Goal: Task Accomplishment & Management: Manage account settings

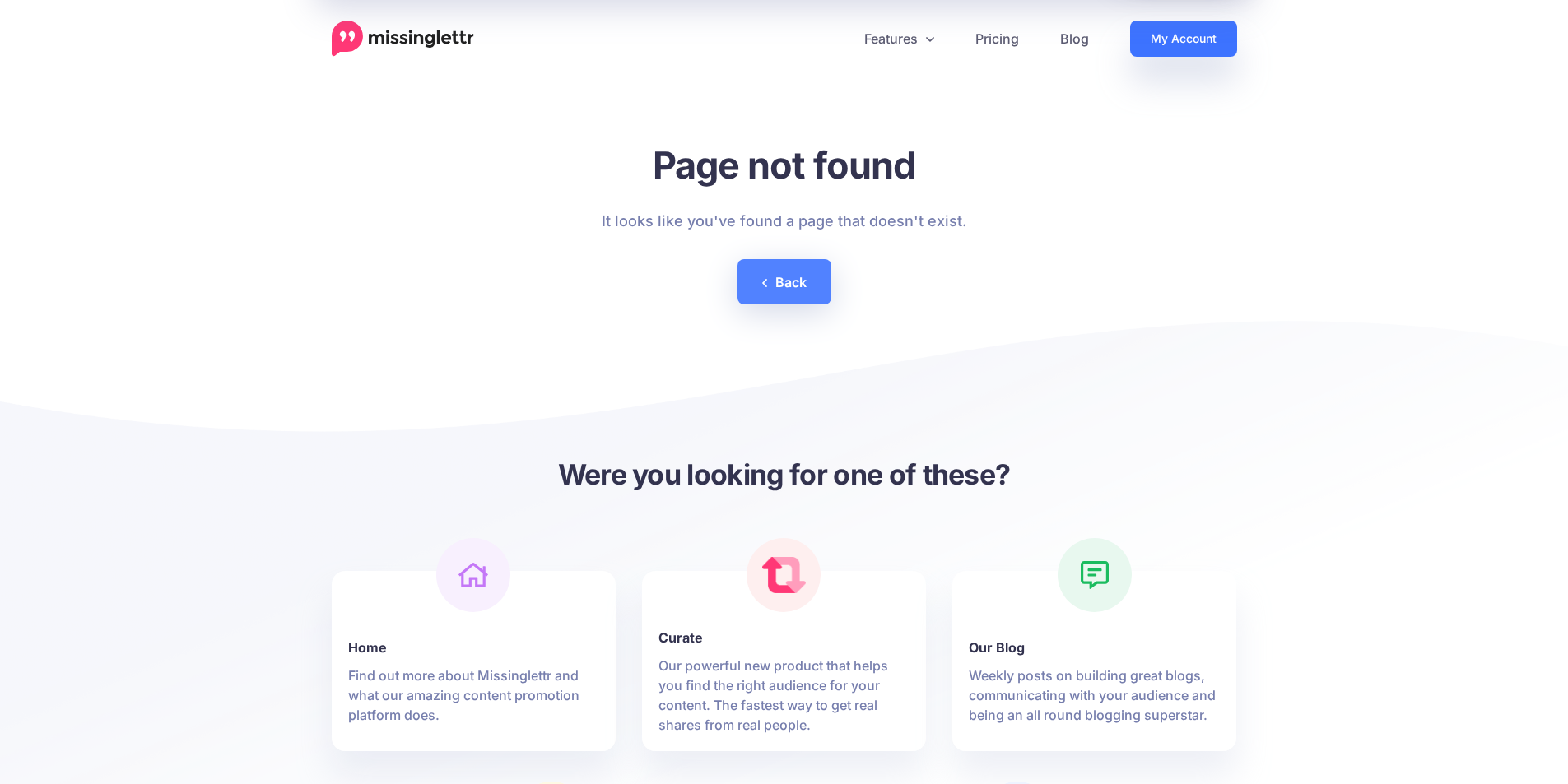
click at [1197, 43] on link "My Account" at bounding box center [1183, 39] width 107 height 36
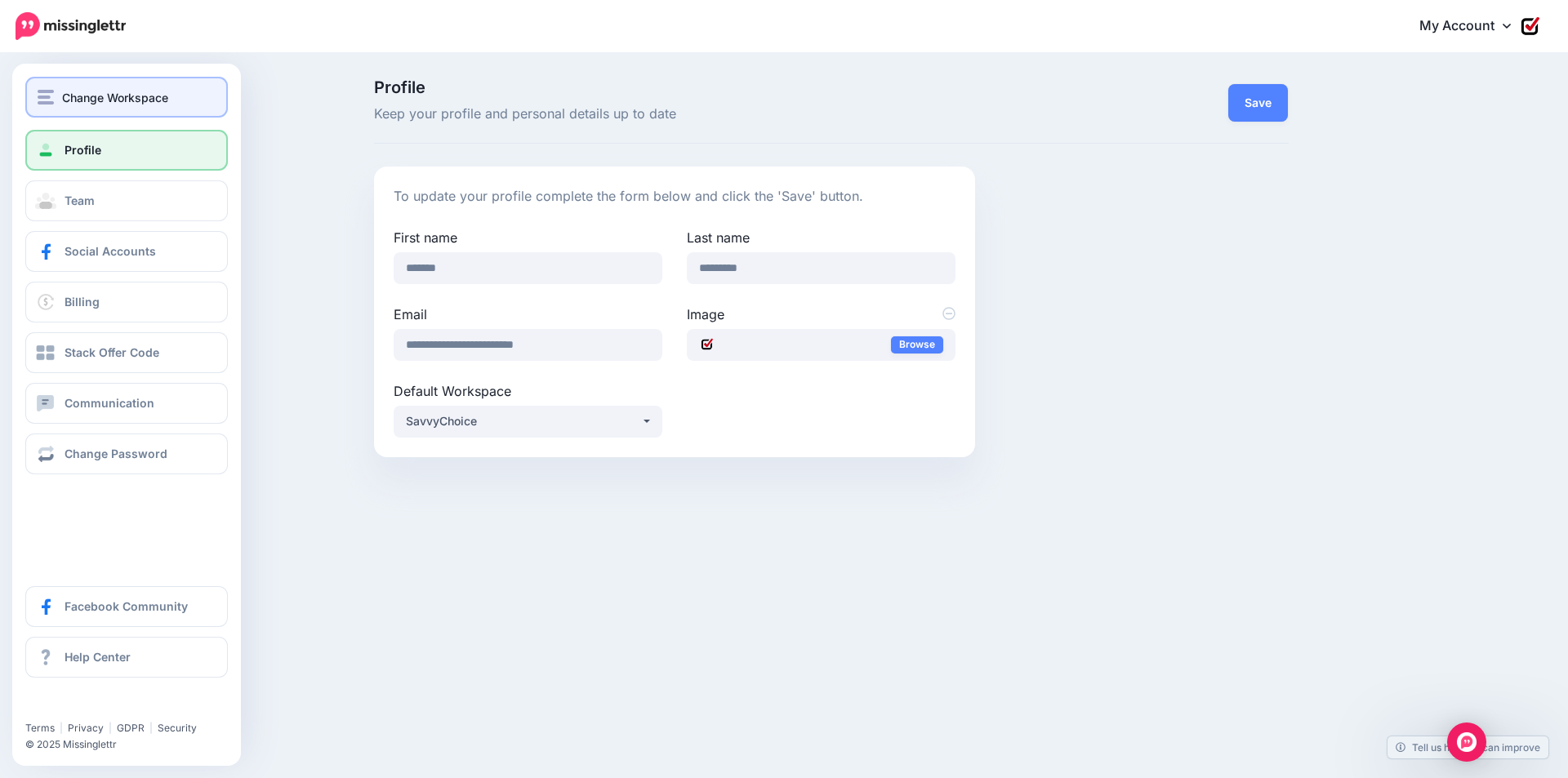
click at [131, 100] on span "Change Workspace" at bounding box center [115, 98] width 106 height 19
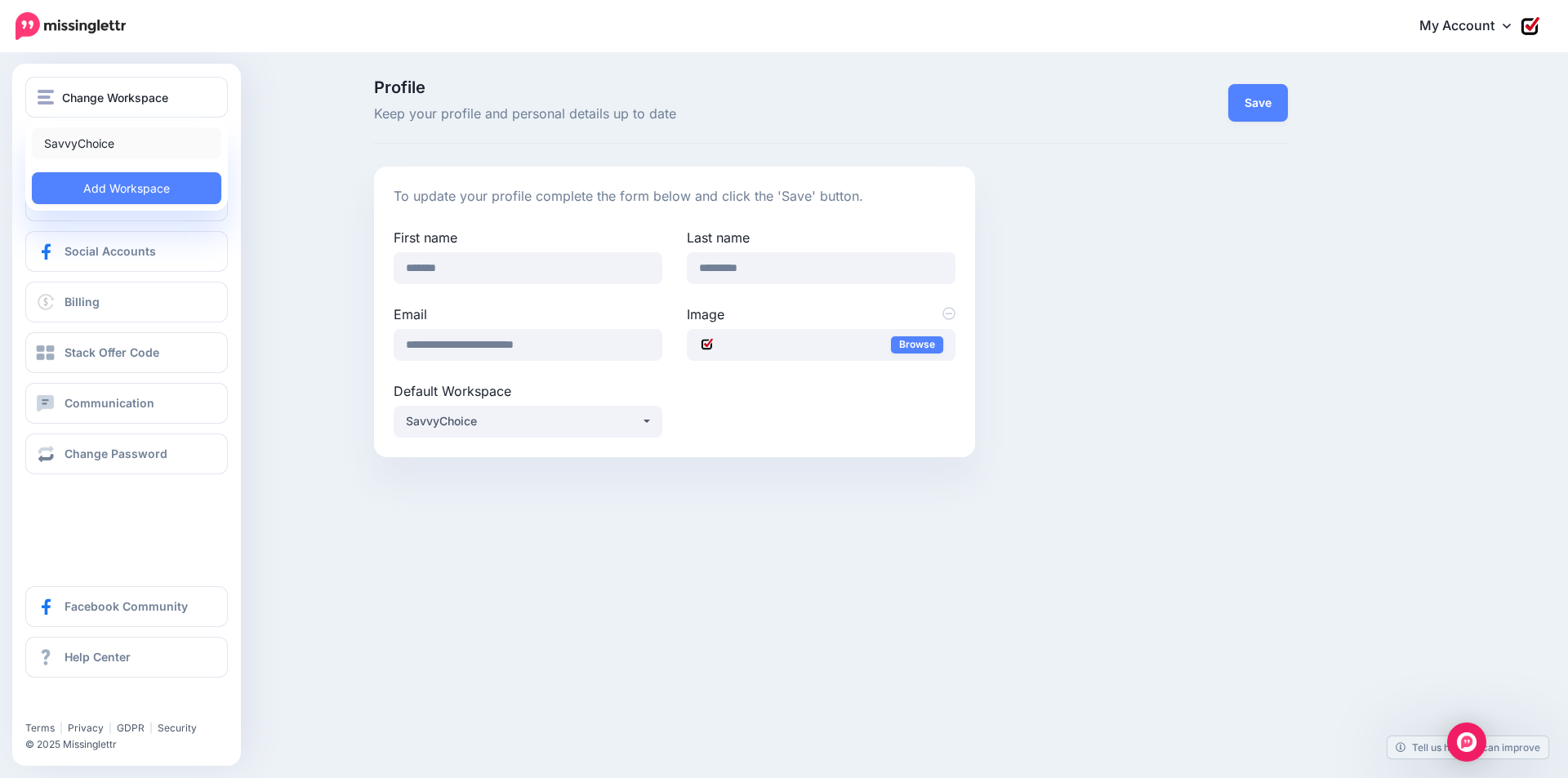
click at [86, 150] on link "SavvyChoice" at bounding box center [127, 143] width 190 height 32
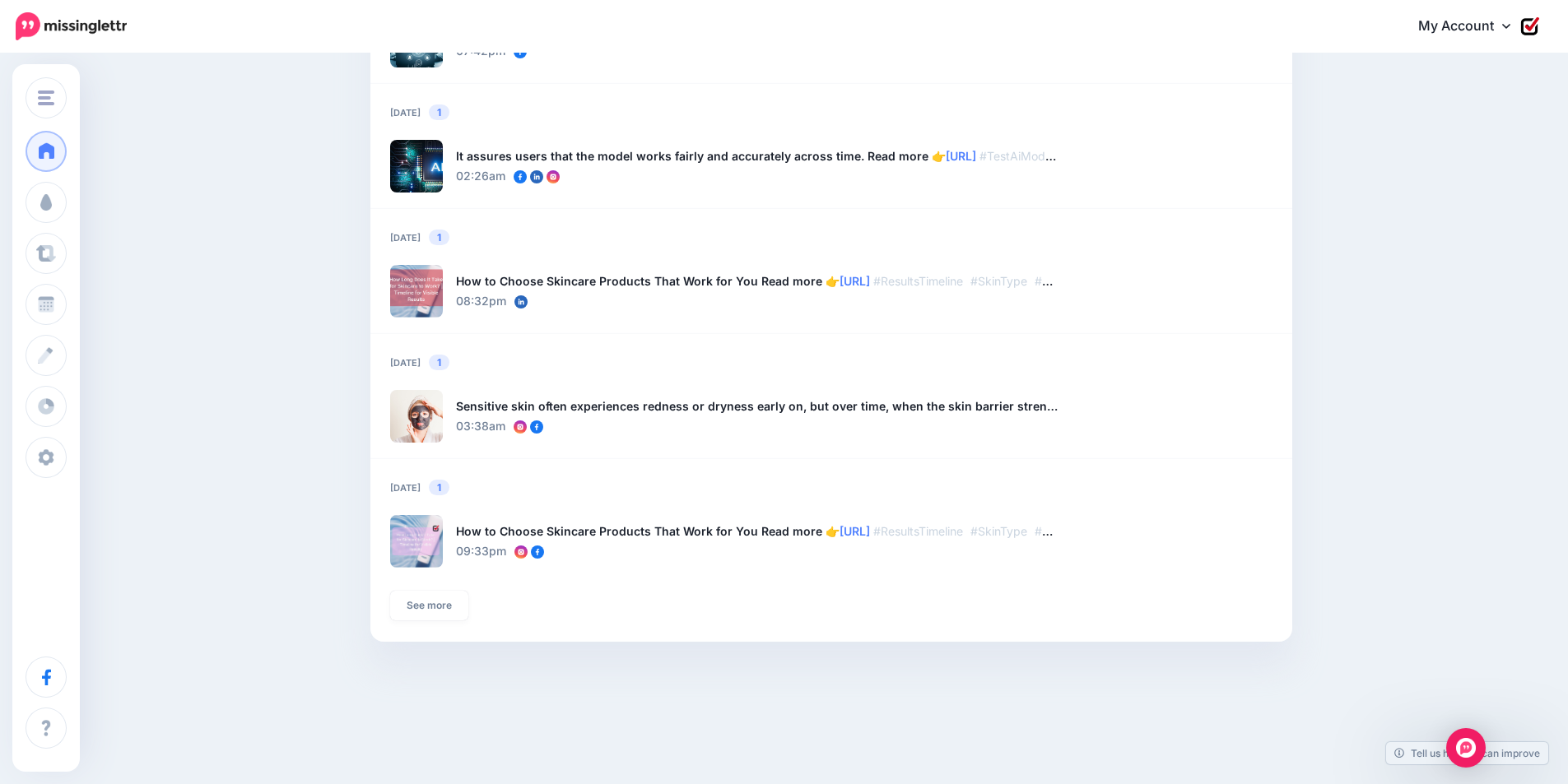
scroll to position [1219, 0]
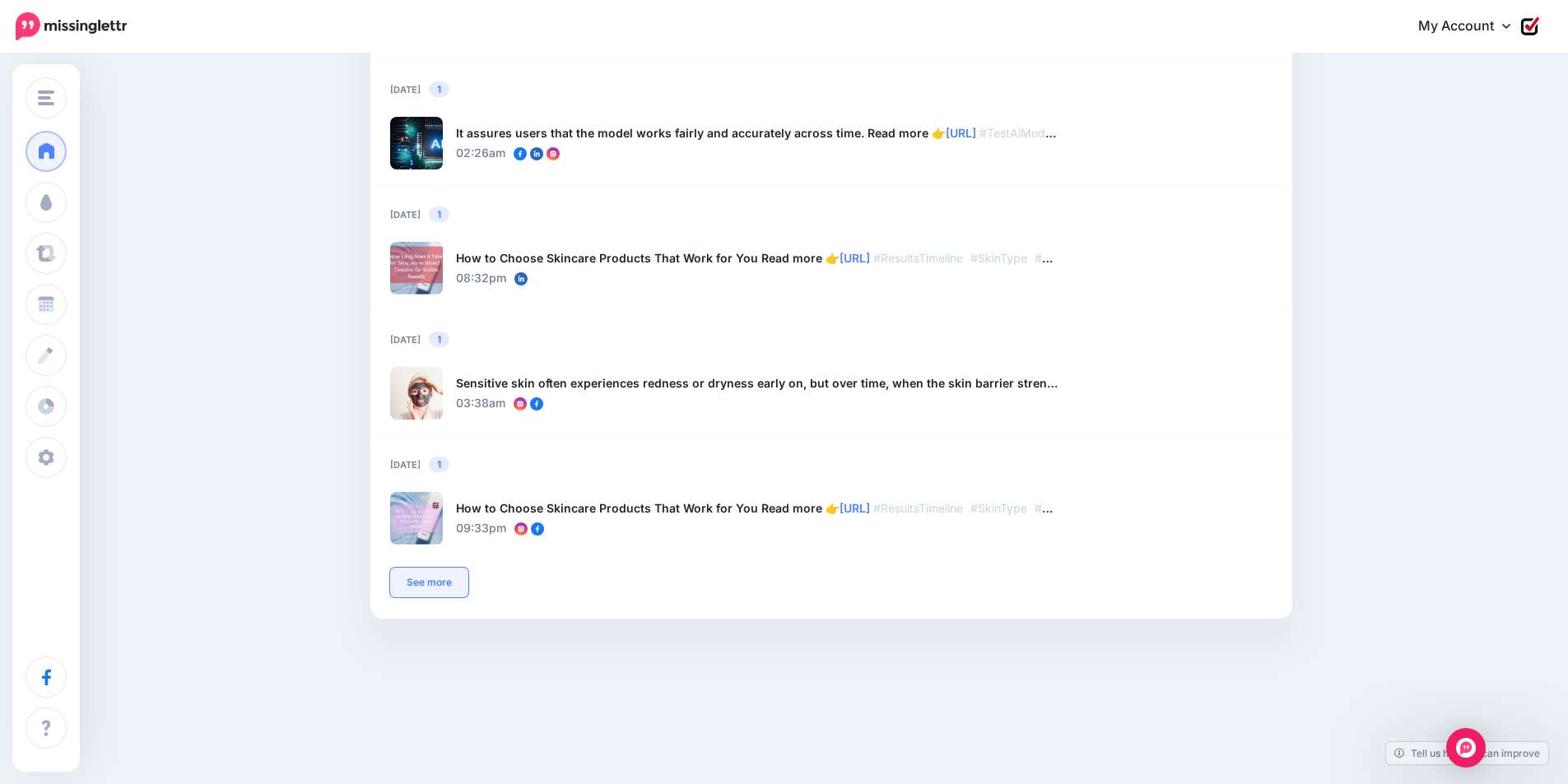
click at [436, 592] on link "See more" at bounding box center [430, 582] width 78 height 30
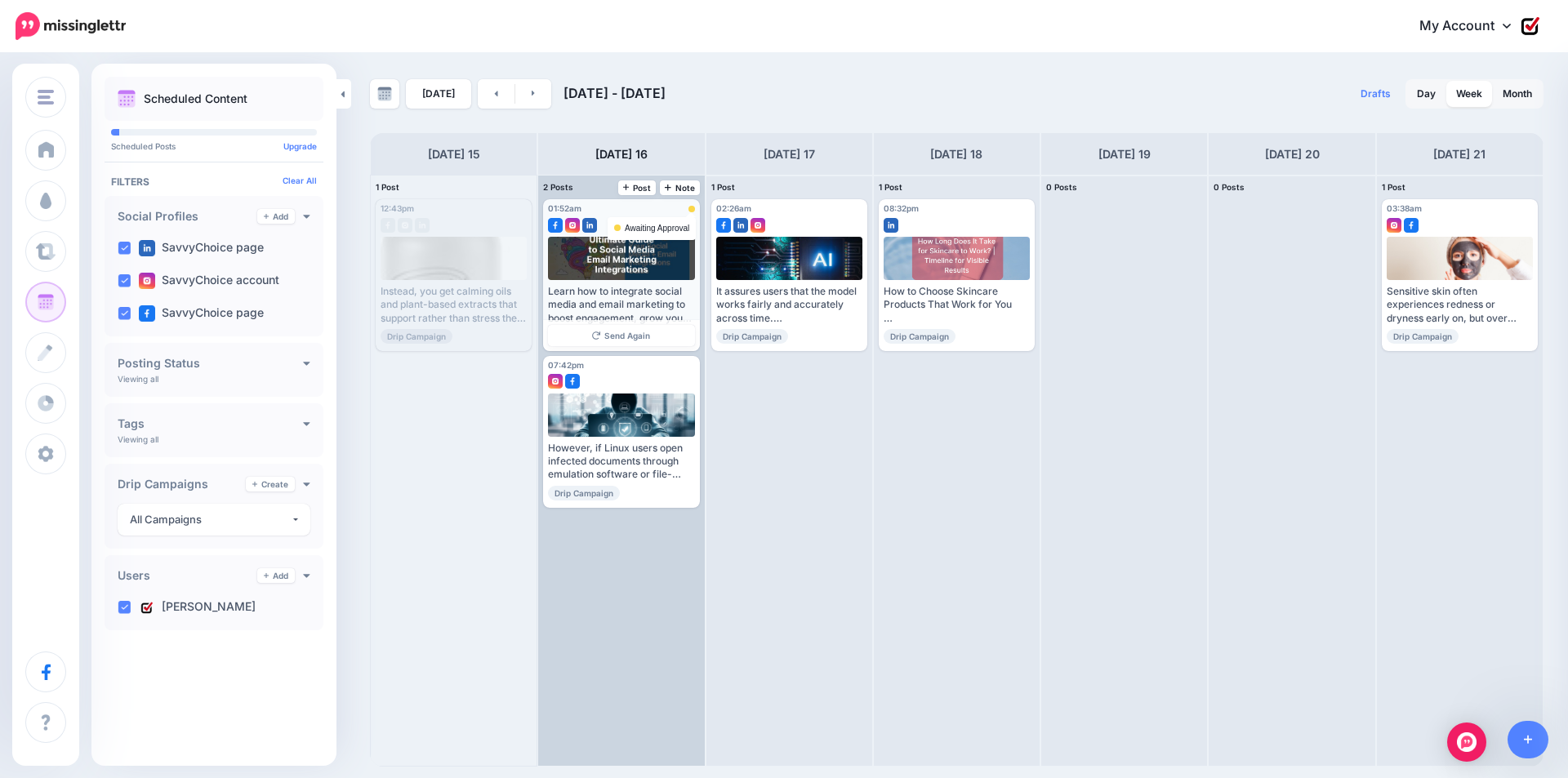
click at [689, 208] on div at bounding box center [691, 209] width 7 height 7
drag, startPoint x: 662, startPoint y: 326, endPoint x: 671, endPoint y: 304, distance: 23.8
click at [674, 301] on div "Learn how to integrate social media and email marketing to boost engagement, gr…" at bounding box center [621, 305] width 146 height 40
click at [674, 300] on div "Learn how to integrate social media and email marketing to boost engagement, gr…" at bounding box center [621, 305] width 146 height 40
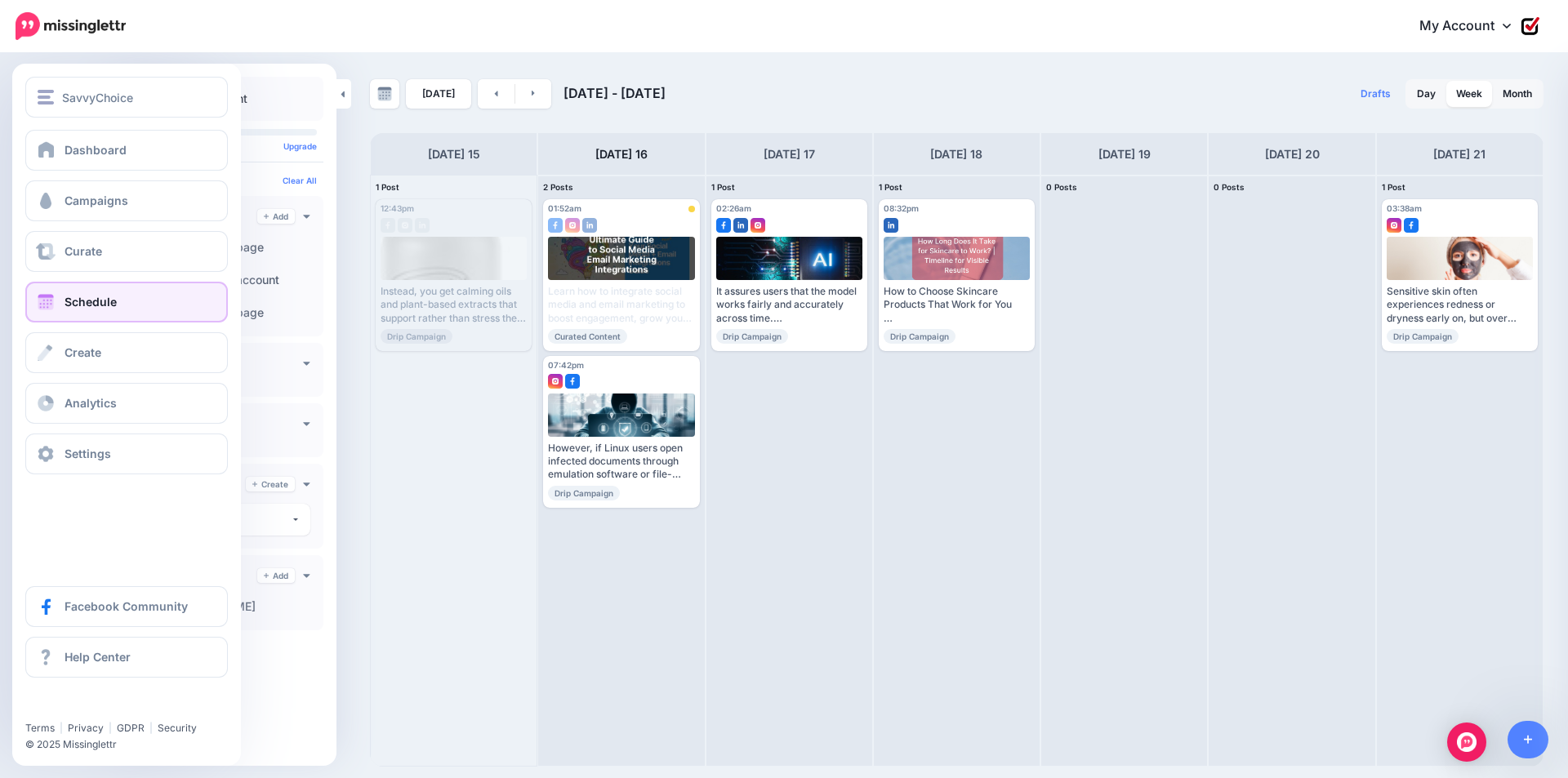
click at [123, 305] on link "Schedule" at bounding box center [126, 302] width 202 height 41
click at [93, 454] on span "Settings" at bounding box center [87, 454] width 47 height 14
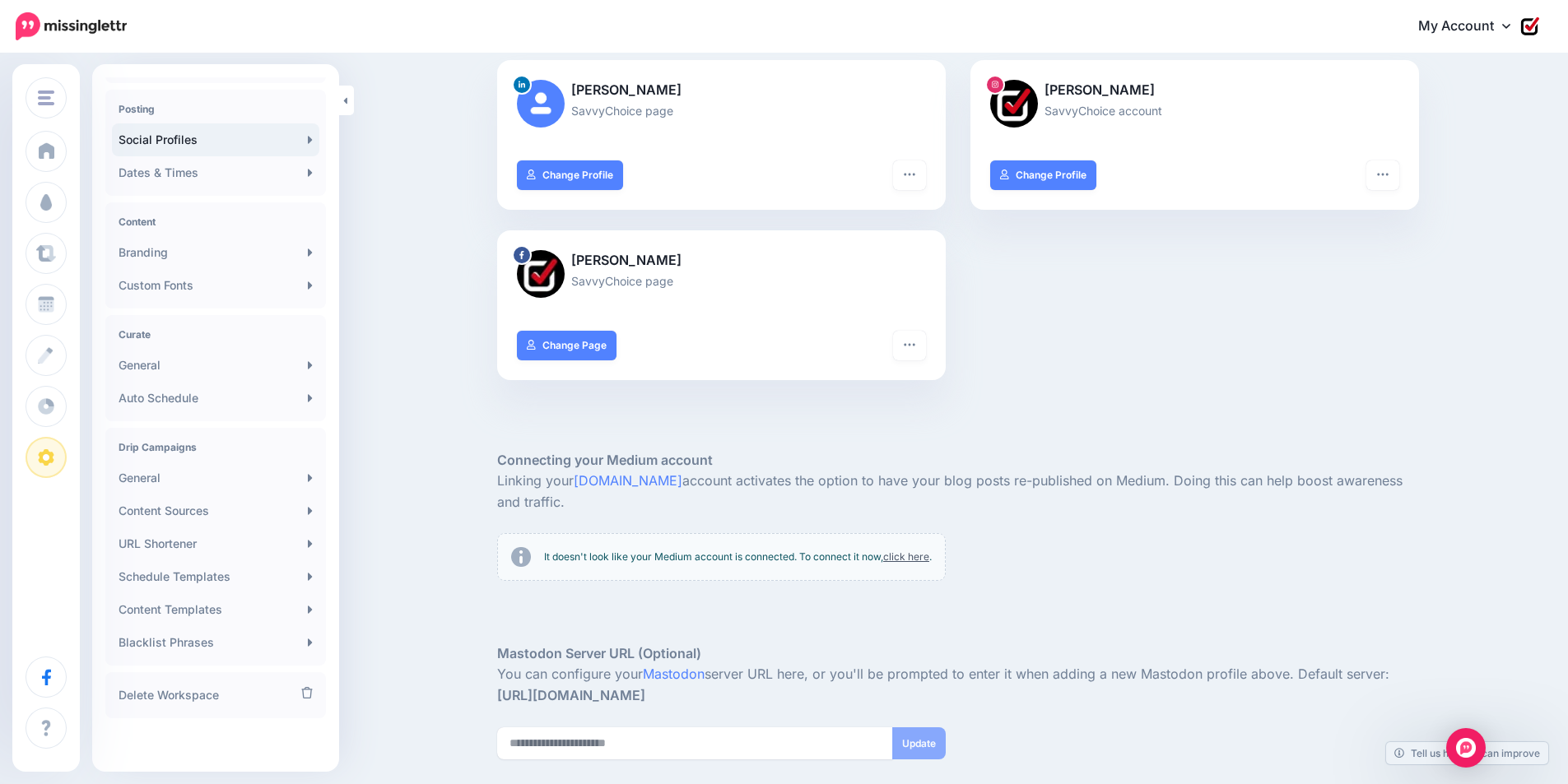
scroll to position [308, 0]
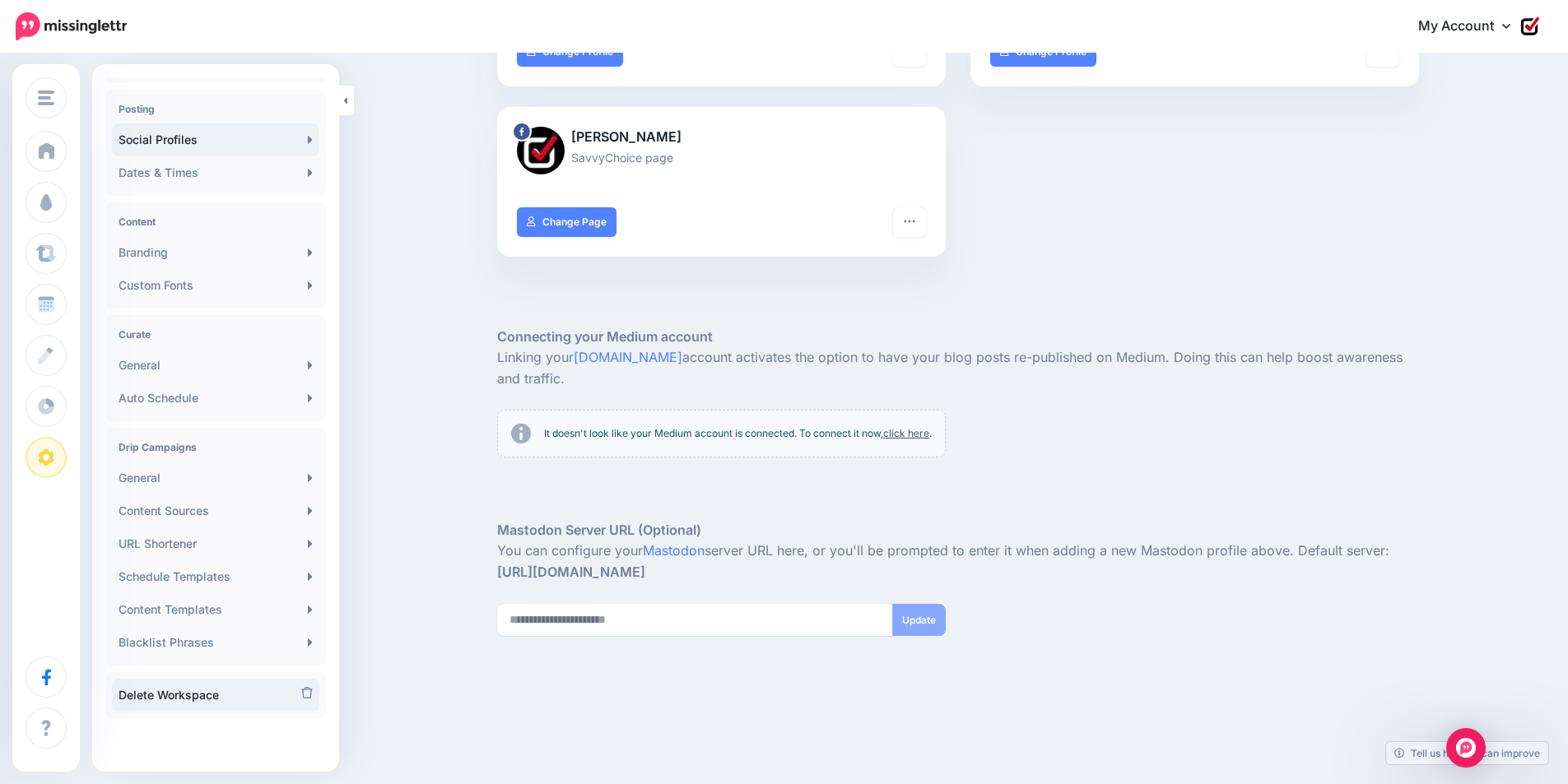
click at [205, 700] on link "Delete Workspace" at bounding box center [215, 695] width 208 height 33
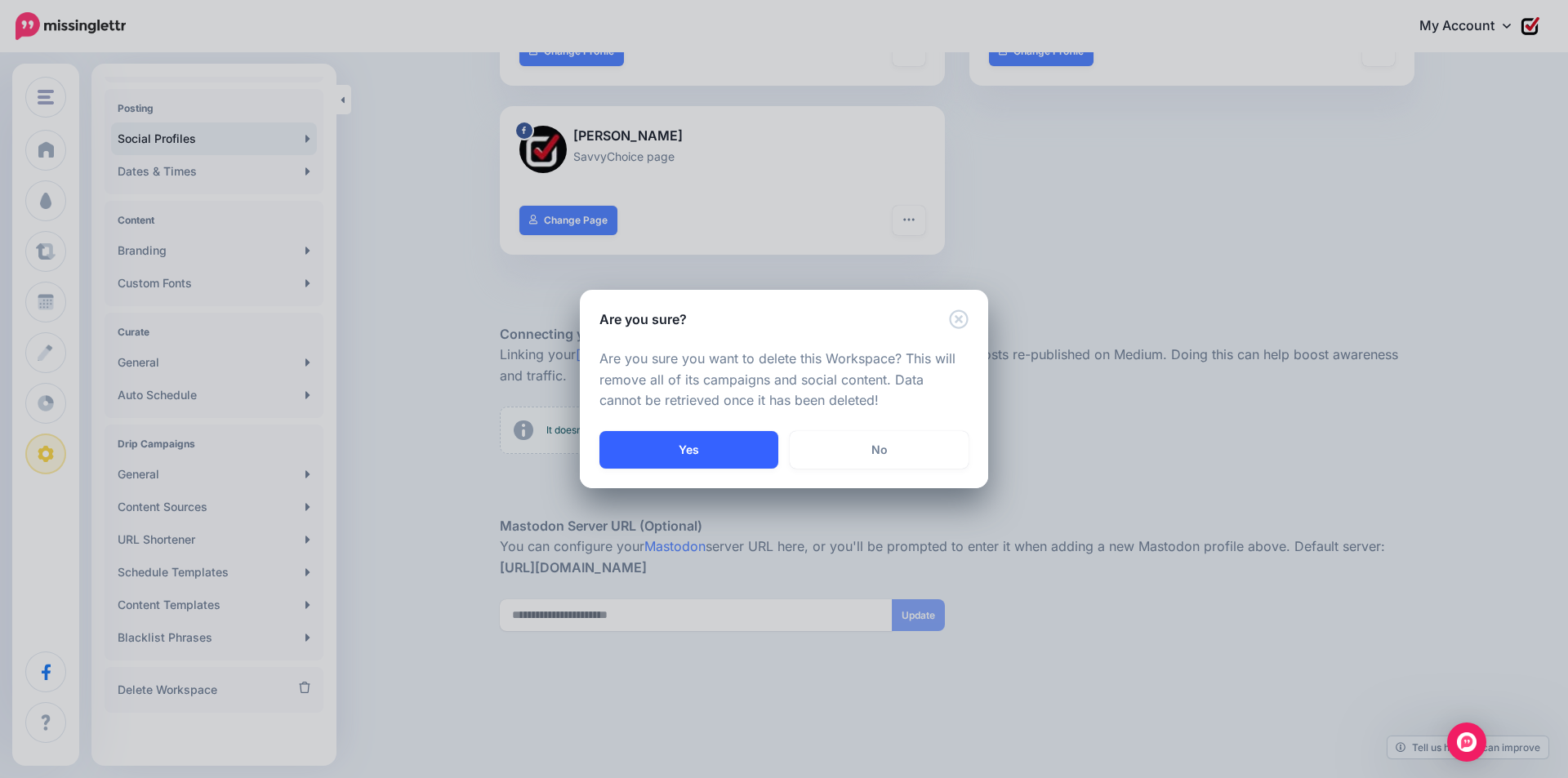
click at [700, 439] on button "Yes" at bounding box center [689, 450] width 178 height 38
